Goal: Download file/media

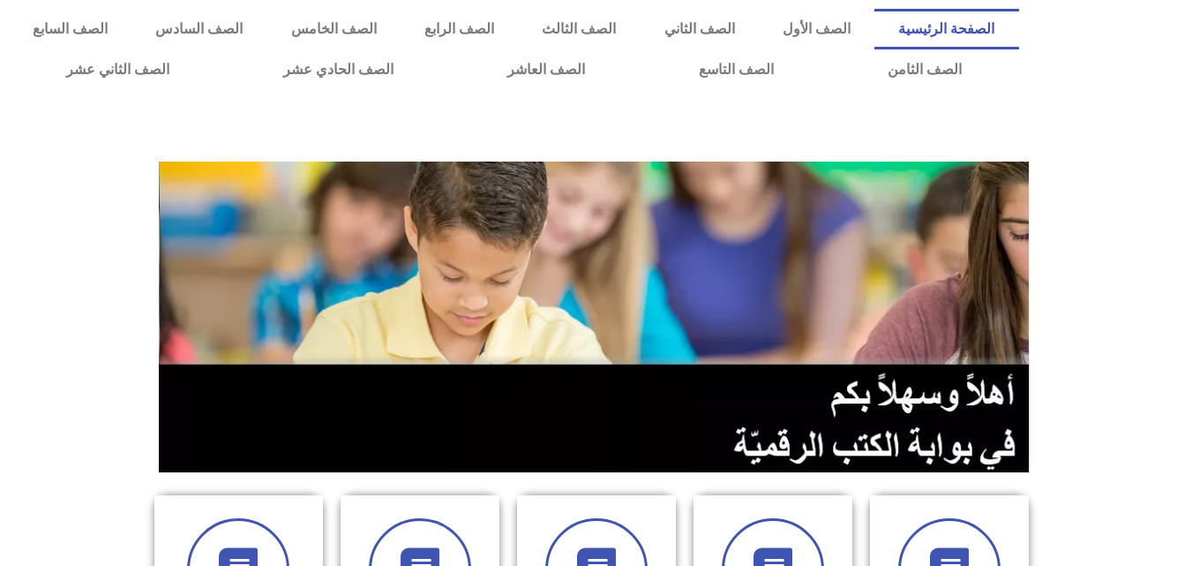
click at [1138, 289] on section at bounding box center [596, 316] width 1192 height 337
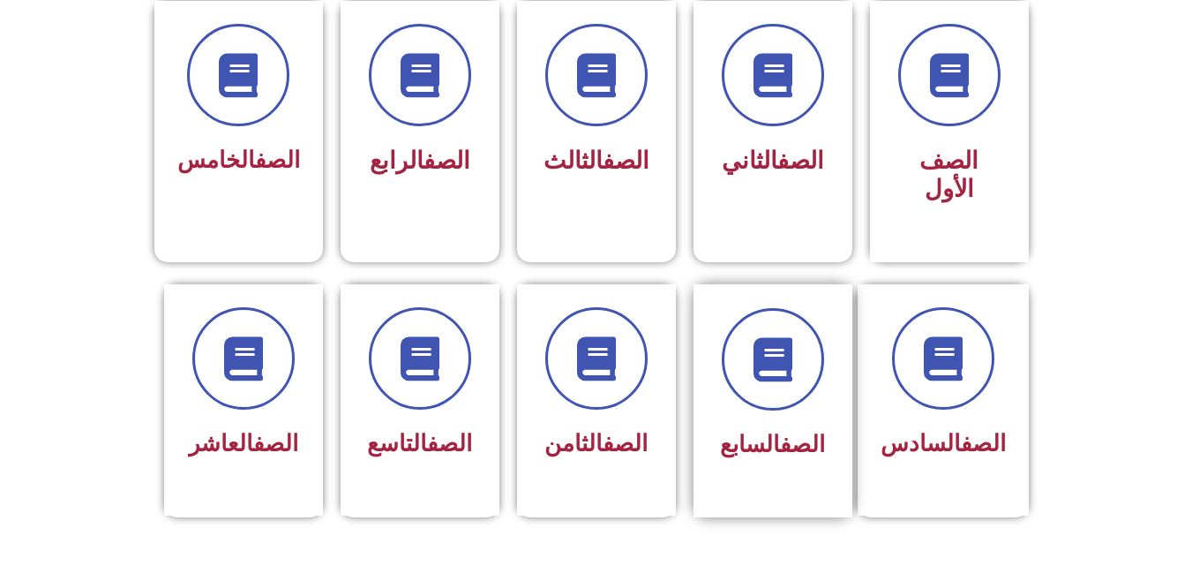
click at [778, 381] on div at bounding box center [772, 359] width 111 height 102
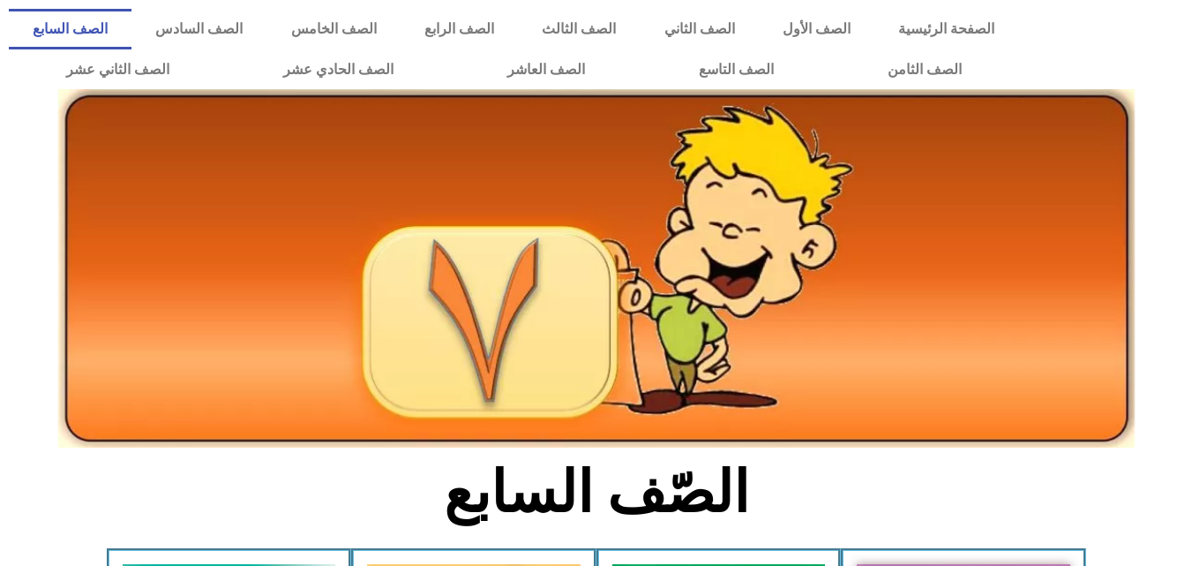
scroll to position [494, 0]
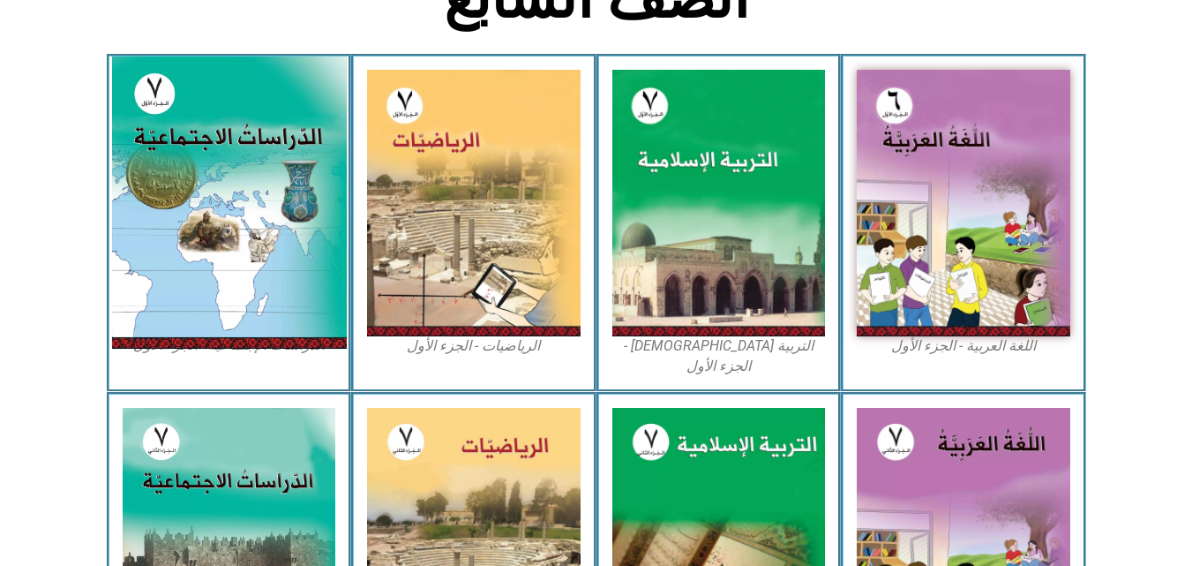
click at [218, 195] on img at bounding box center [228, 202] width 235 height 292
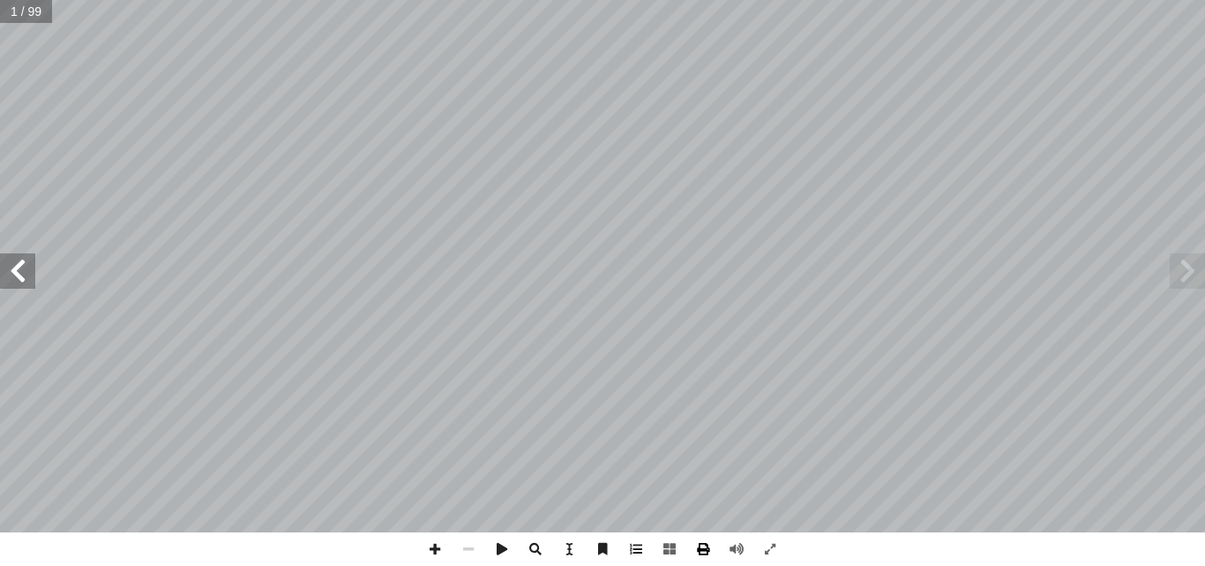
click at [701, 553] on span at bounding box center [704, 549] width 34 height 34
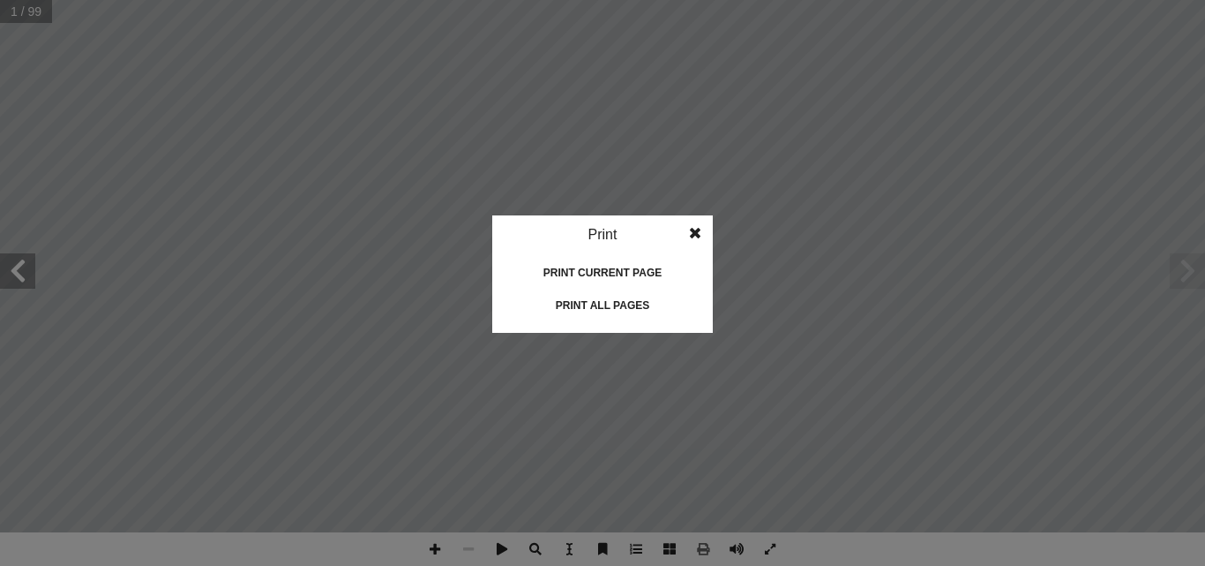
click at [619, 303] on div "Print all pages" at bounding box center [602, 305] width 176 height 28
